Goal: Task Accomplishment & Management: Manage account settings

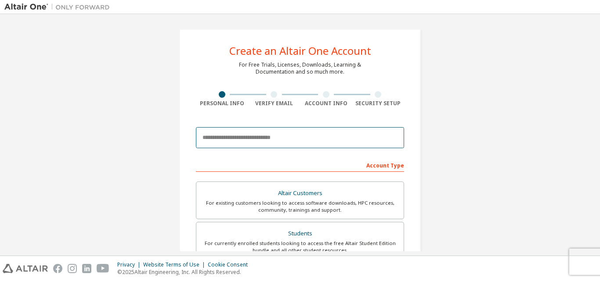
click at [304, 138] on input "email" at bounding box center [300, 137] width 208 height 21
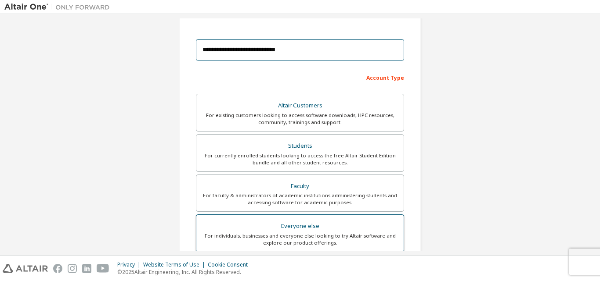
scroll to position [220, 0]
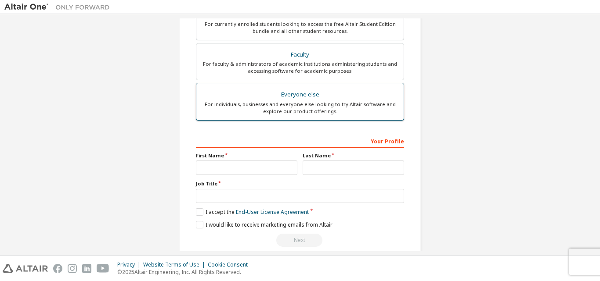
type input "**********"
click at [288, 99] on div "Everyone else" at bounding box center [300, 95] width 197 height 12
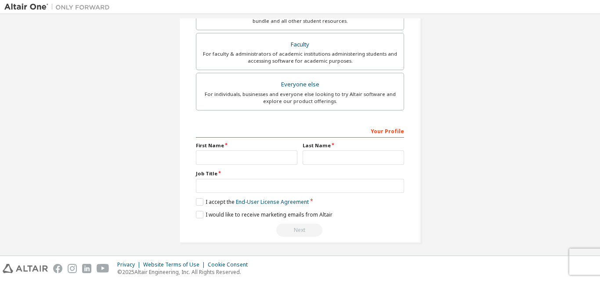
scroll to position [232, 0]
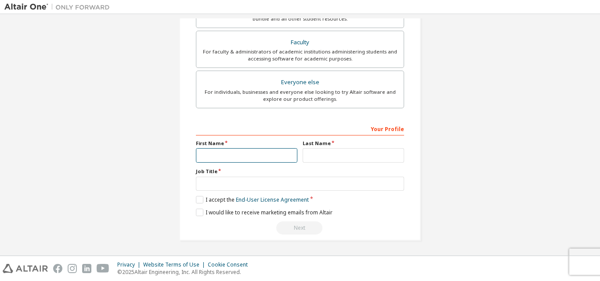
click at [257, 157] on input "text" at bounding box center [246, 155] width 101 height 14
type input "******"
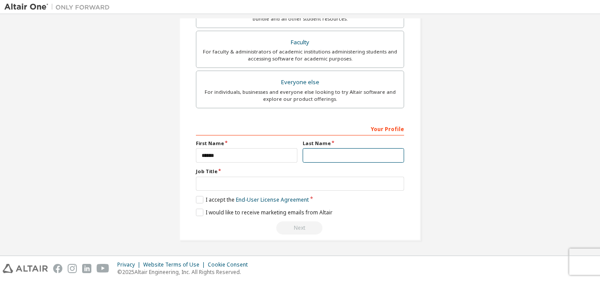
click at [317, 156] on input "text" at bounding box center [353, 155] width 101 height 14
type input "**********"
click at [283, 192] on div "**********" at bounding box center [300, 179] width 208 height 114
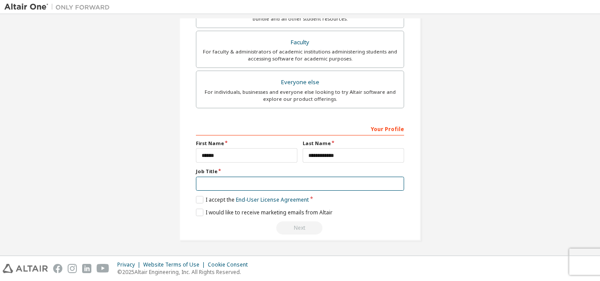
click at [283, 190] on input "text" at bounding box center [300, 184] width 208 height 14
type input "*******"
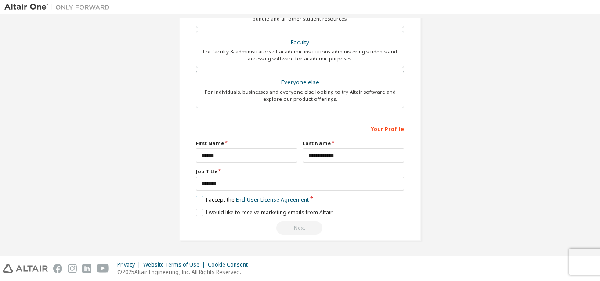
click at [204, 199] on label "I accept the End-User License Agreement" at bounding box center [252, 199] width 113 height 7
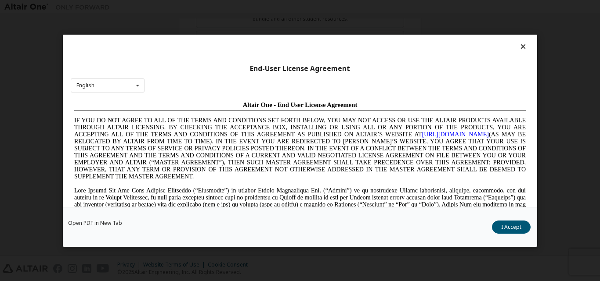
scroll to position [0, 0]
click at [510, 228] on button "I Accept" at bounding box center [511, 226] width 39 height 13
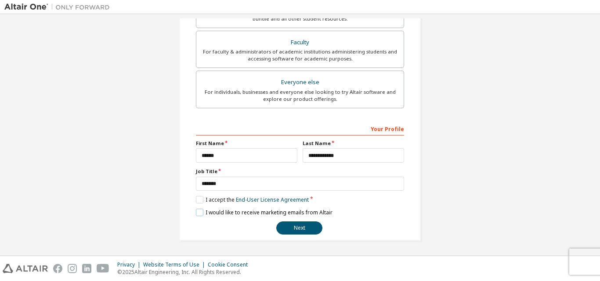
click at [198, 211] on label "I would like to receive marketing emails from Altair" at bounding box center [264, 212] width 137 height 7
click at [307, 227] on button "Next" at bounding box center [299, 228] width 46 height 13
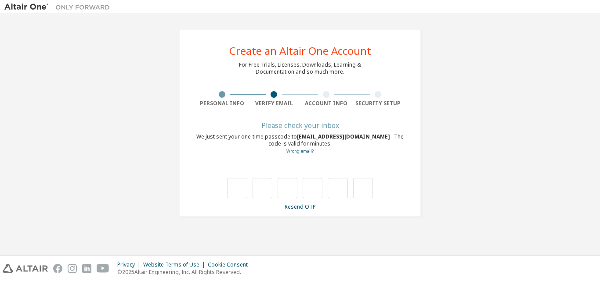
type input "*"
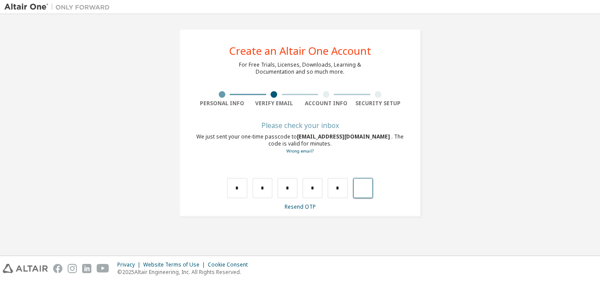
type input "*"
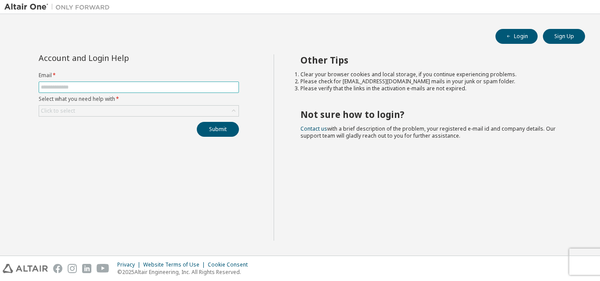
click at [144, 84] on input "text" at bounding box center [139, 87] width 196 height 7
type input "*"
type input "**********"
click at [127, 111] on div "Click to select" at bounding box center [138, 111] width 199 height 11
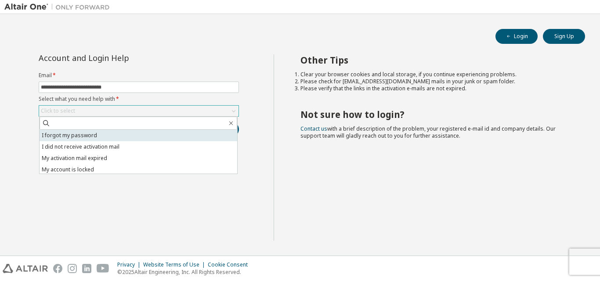
click at [125, 138] on li "I forgot my password" at bounding box center [139, 135] width 198 height 11
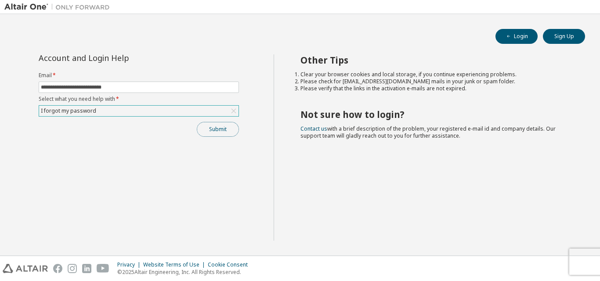
click at [230, 127] on button "Submit" at bounding box center [218, 129] width 42 height 15
click at [230, 127] on div "Submit" at bounding box center [139, 129] width 200 height 15
click at [230, 127] on button "Submit" at bounding box center [218, 129] width 42 height 15
click at [230, 127] on div "Submit" at bounding box center [139, 129] width 200 height 15
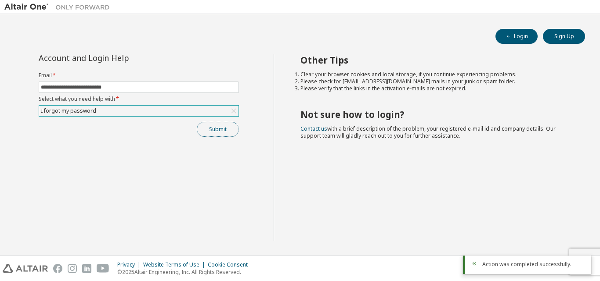
click at [230, 127] on button "Submit" at bounding box center [218, 129] width 42 height 15
click at [230, 127] on div "Submit" at bounding box center [139, 129] width 200 height 15
click at [230, 127] on button "Submit" at bounding box center [218, 129] width 42 height 15
click at [230, 127] on div "Submit" at bounding box center [139, 129] width 200 height 15
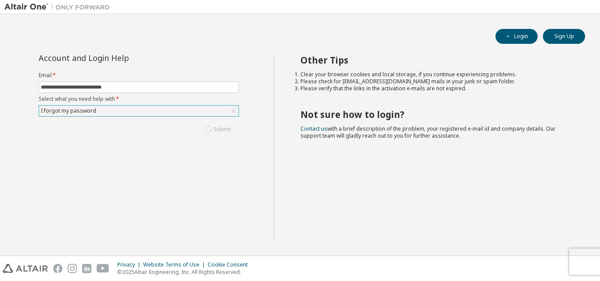
click at [230, 127] on div "Submit" at bounding box center [139, 129] width 200 height 15
click at [230, 127] on button "Submit" at bounding box center [218, 129] width 42 height 15
click at [230, 127] on div "Submit" at bounding box center [139, 129] width 200 height 15
click at [230, 127] on button "Submit" at bounding box center [218, 129] width 42 height 15
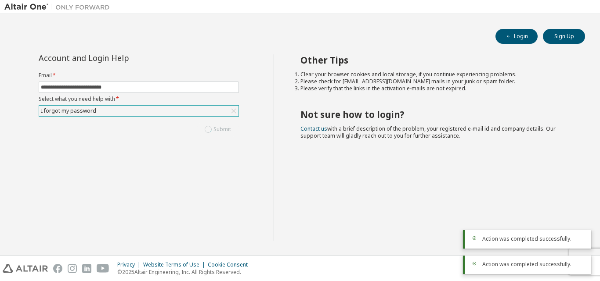
click at [230, 127] on div "Submit" at bounding box center [139, 129] width 200 height 15
click at [230, 127] on button "Submit" at bounding box center [218, 129] width 42 height 15
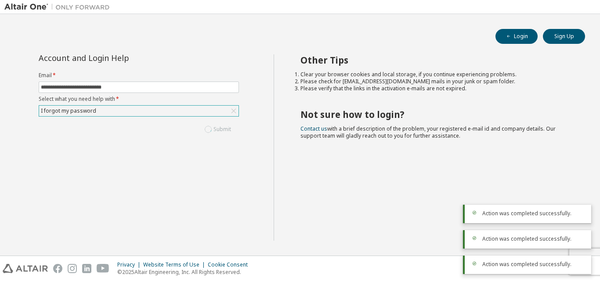
click at [230, 127] on div "Submit" at bounding box center [139, 129] width 200 height 15
click at [230, 127] on button "Submit" at bounding box center [218, 129] width 42 height 15
